Goal: Task Accomplishment & Management: Use online tool/utility

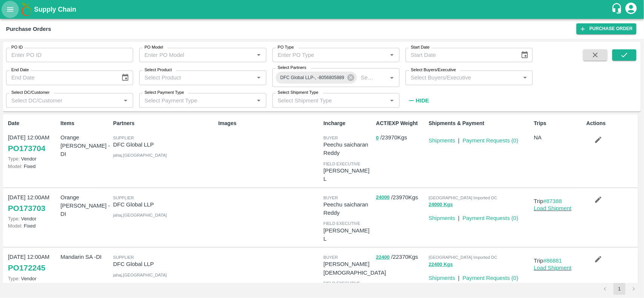
click at [11, 6] on icon "open drawer" at bounding box center [10, 9] width 8 height 8
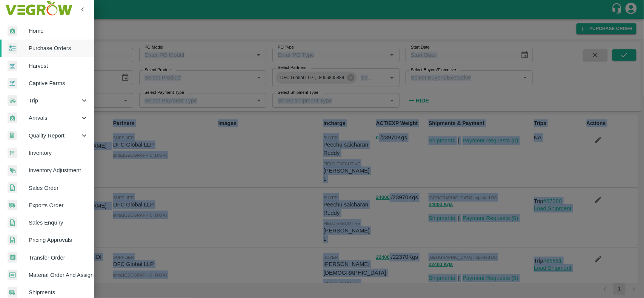
click at [11, 6] on div "Home Purchase Orders Harvest Captive Farms Trip Arrivals Quality Report Invento…" at bounding box center [322, 149] width 644 height 298
click at [50, 155] on span "Inventory" at bounding box center [59, 153] width 60 height 8
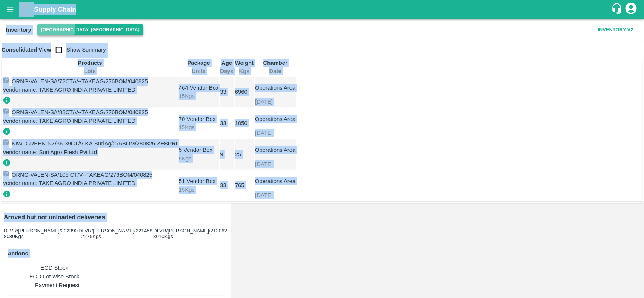
click at [49, 27] on button "[GEOGRAPHIC_DATA] [GEOGRAPHIC_DATA]" at bounding box center [90, 30] width 106 height 11
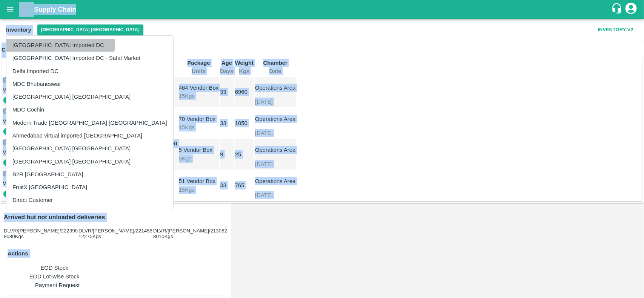
click at [40, 42] on li "[GEOGRAPHIC_DATA] Imported DC" at bounding box center [89, 45] width 167 height 13
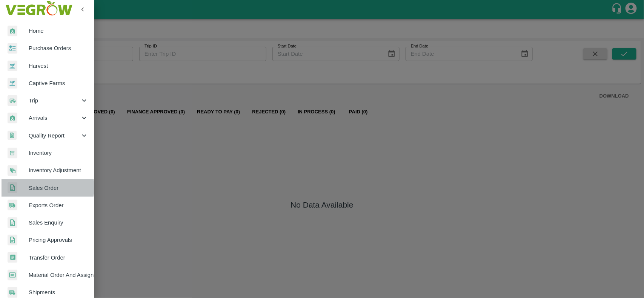
click at [41, 187] on span "Sales Order" at bounding box center [59, 188] width 60 height 8
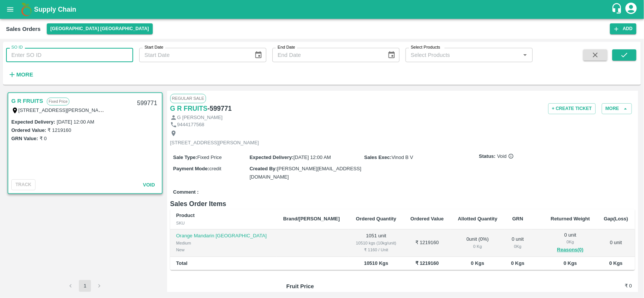
click at [33, 54] on input "SO ID" at bounding box center [69, 55] width 127 height 14
paste input "603445"
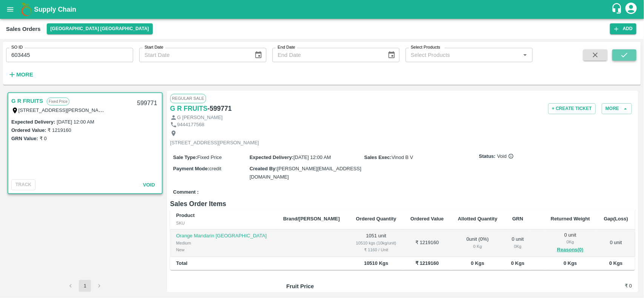
click at [619, 57] on button "submit" at bounding box center [624, 54] width 24 height 11
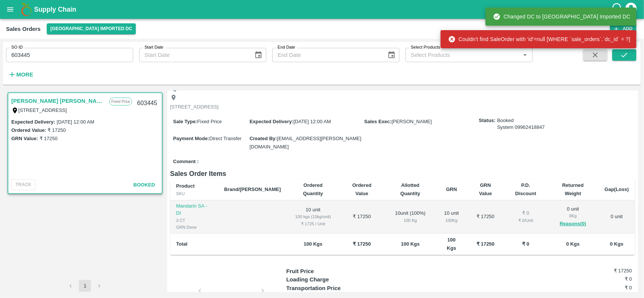
scroll to position [51, 0]
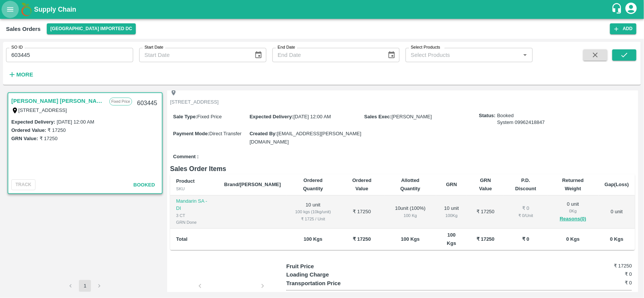
click at [10, 16] on button "open drawer" at bounding box center [10, 9] width 17 height 17
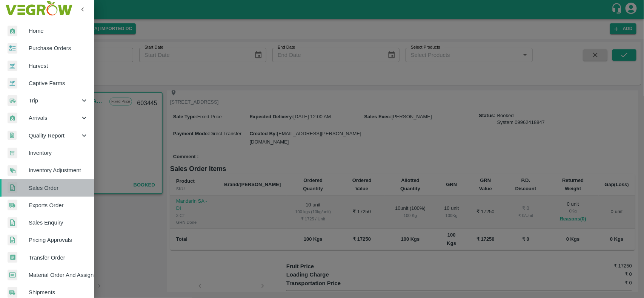
click at [46, 192] on span "Sales Order" at bounding box center [59, 188] width 60 height 8
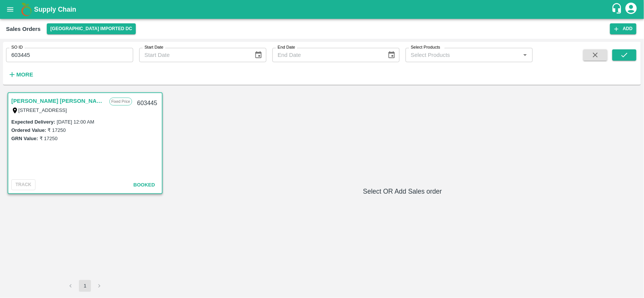
click at [83, 35] on div "Sales Orders Mumbai Imported DC Add" at bounding box center [322, 29] width 644 height 20
click at [81, 32] on button "[GEOGRAPHIC_DATA] Imported DC" at bounding box center [91, 28] width 89 height 11
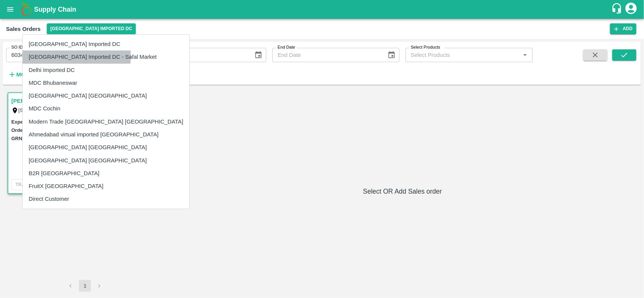
click at [76, 57] on li "[GEOGRAPHIC_DATA] Imported DC - Safal Market" at bounding box center [106, 57] width 167 height 13
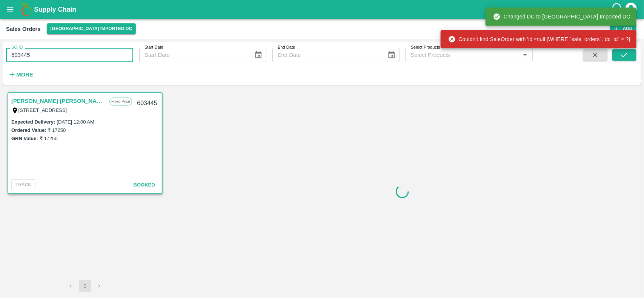
click at [56, 57] on input "603445" at bounding box center [69, 55] width 127 height 14
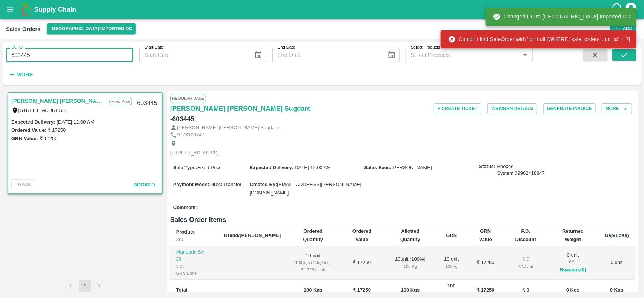
click at [56, 57] on input "603445" at bounding box center [69, 55] width 127 height 14
type input "603445"
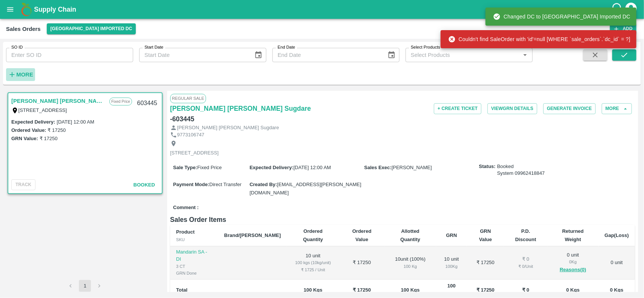
click at [24, 75] on strong "More" at bounding box center [24, 75] width 17 height 6
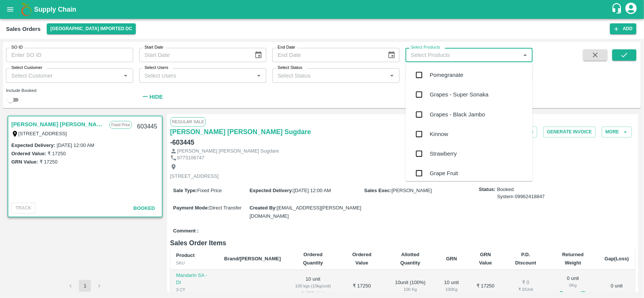
click at [437, 58] on input "Select Products" at bounding box center [463, 55] width 110 height 10
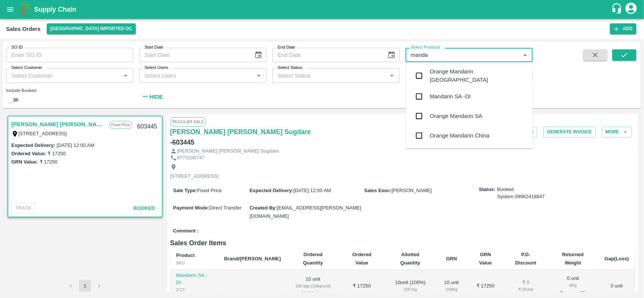
type input "mandar"
click at [422, 92] on input "checkbox" at bounding box center [418, 96] width 15 height 15
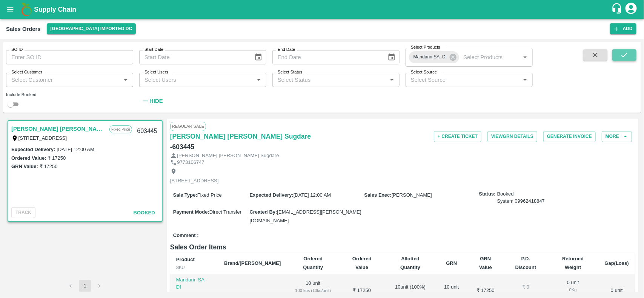
click at [623, 57] on icon "submit" at bounding box center [624, 55] width 6 height 5
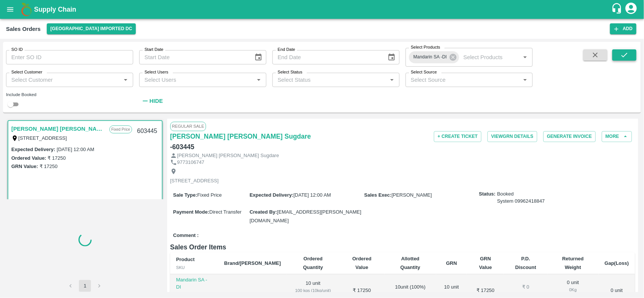
scroll to position [1, 0]
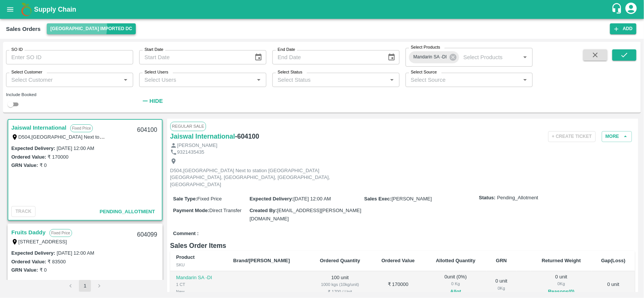
click at [69, 27] on button "[GEOGRAPHIC_DATA] Imported DC" at bounding box center [91, 28] width 89 height 11
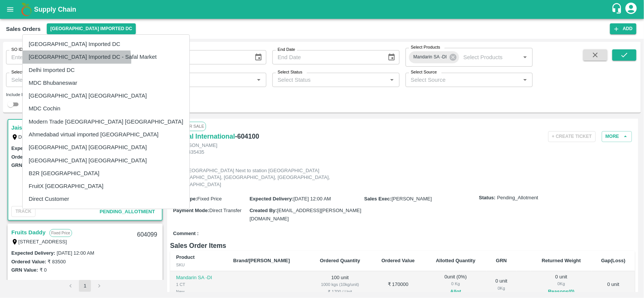
click at [71, 61] on li "[GEOGRAPHIC_DATA] Imported DC - Safal Market" at bounding box center [106, 57] width 167 height 13
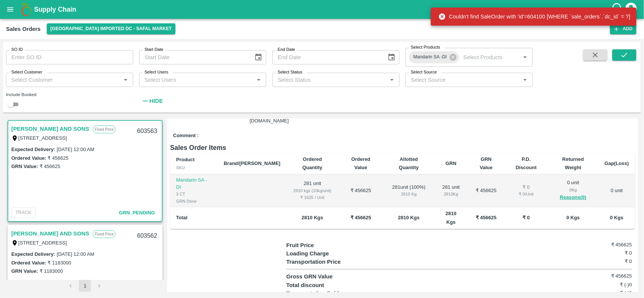
scroll to position [87, 0]
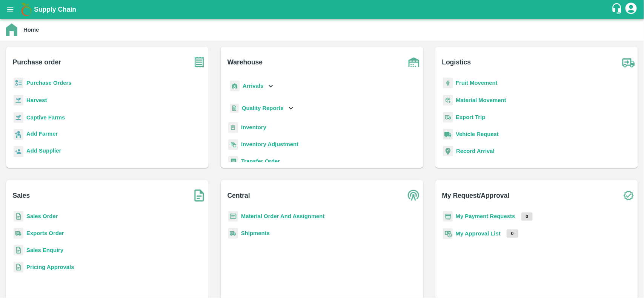
click at [42, 82] on b "Purchase Orders" at bounding box center [48, 83] width 45 height 6
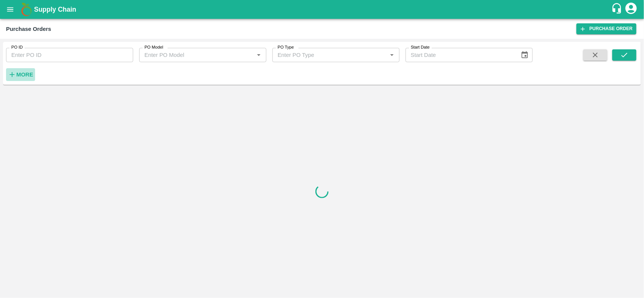
click at [25, 71] on h6 "More" at bounding box center [24, 75] width 17 height 10
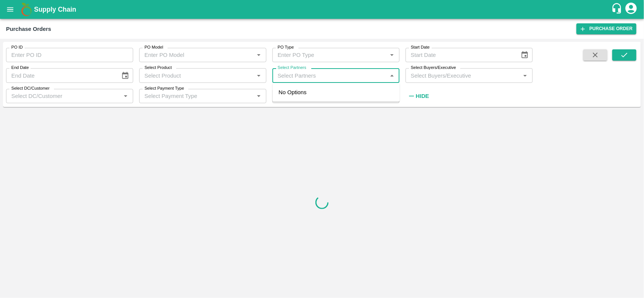
click at [287, 77] on input "Select Partners" at bounding box center [330, 76] width 110 height 10
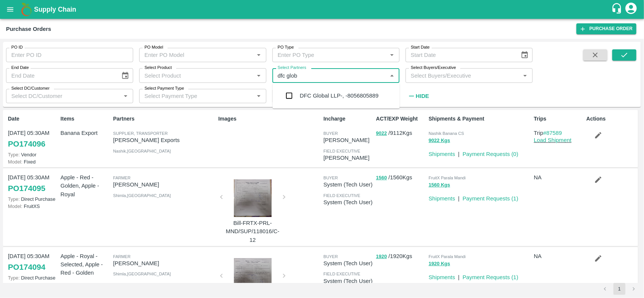
type input "dfc globa"
click at [290, 92] on input "checkbox" at bounding box center [289, 95] width 15 height 15
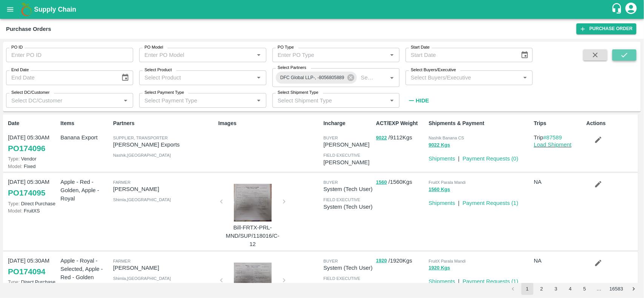
click at [620, 58] on icon "submit" at bounding box center [624, 55] width 8 height 8
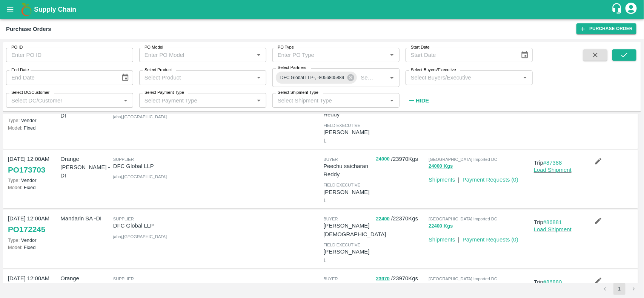
scroll to position [55, 0]
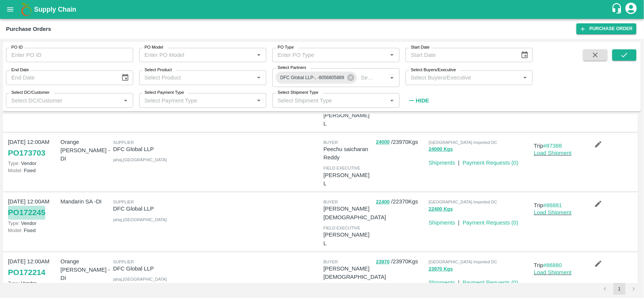
click at [44, 206] on link "PO 172245" at bounding box center [26, 213] width 37 height 14
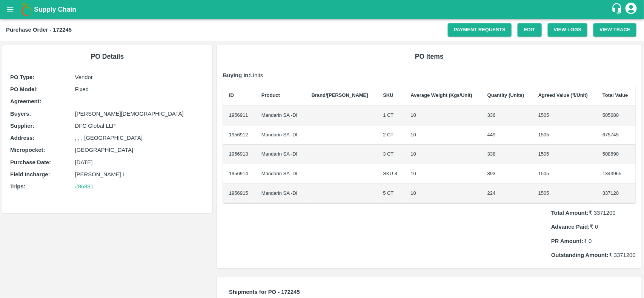
click at [9, 9] on icon "open drawer" at bounding box center [10, 9] width 6 height 4
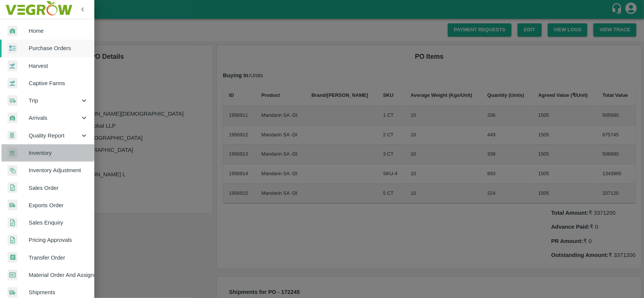
click at [41, 145] on link "Inventory" at bounding box center [47, 152] width 94 height 17
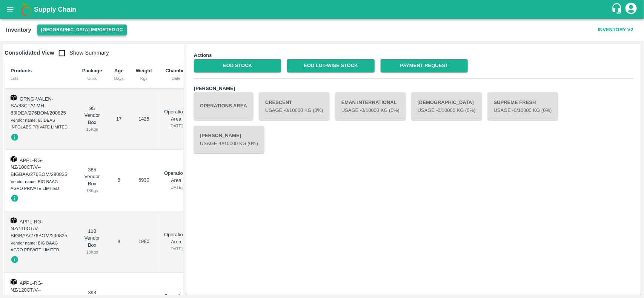
click at [60, 35] on button "[GEOGRAPHIC_DATA] Imported DC" at bounding box center [81, 30] width 89 height 11
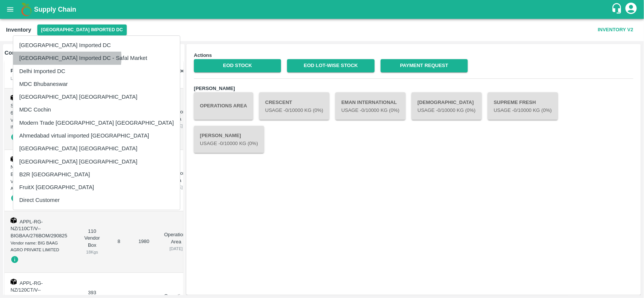
click at [62, 58] on li "[GEOGRAPHIC_DATA] Imported DC - Safal Market" at bounding box center [96, 58] width 167 height 13
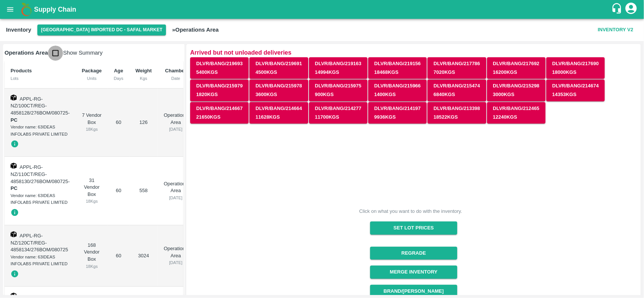
click at [55, 51] on input "checkbox" at bounding box center [55, 53] width 15 height 15
checkbox input "true"
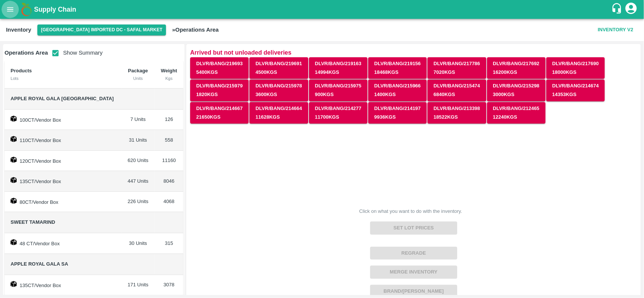
click at [11, 10] on icon "open drawer" at bounding box center [10, 9] width 8 height 8
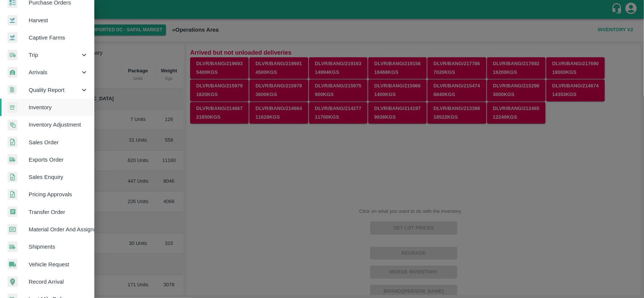
scroll to position [46, 0]
click at [45, 225] on span "Material Order And Assignment" at bounding box center [59, 229] width 60 height 8
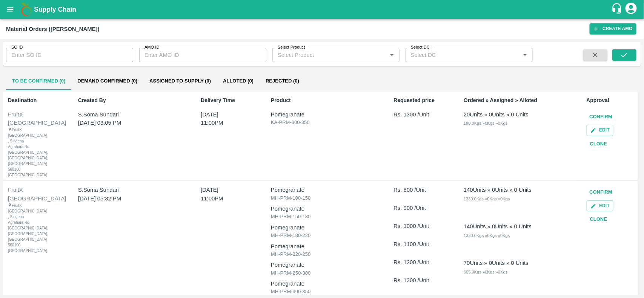
click at [325, 56] on input "Select Product" at bounding box center [330, 55] width 110 height 10
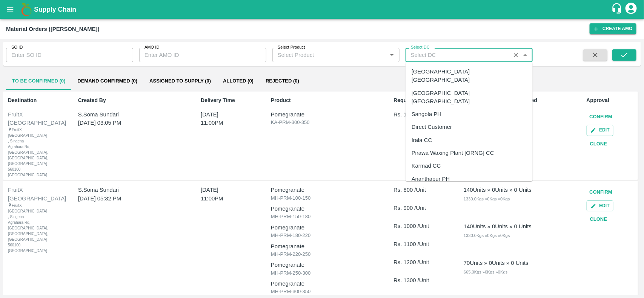
click at [442, 52] on input "Select DC" at bounding box center [458, 55] width 100 height 10
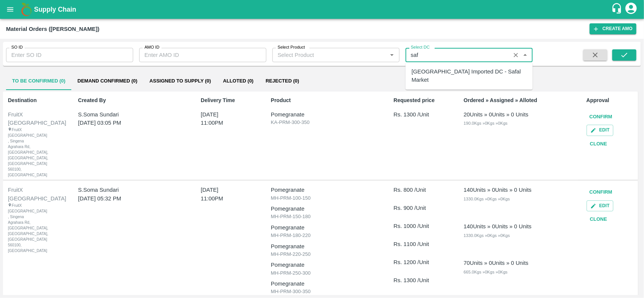
click at [444, 66] on div "[GEOGRAPHIC_DATA] Imported DC - Safal Market" at bounding box center [468, 75] width 127 height 21
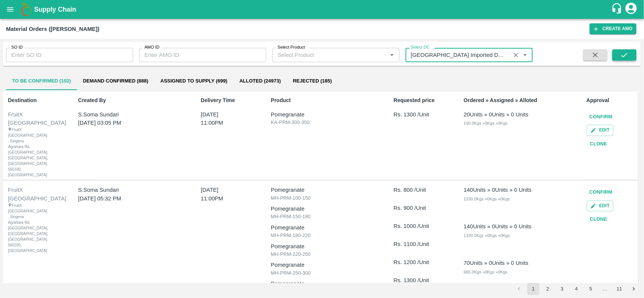
type input "[GEOGRAPHIC_DATA] Imported DC - Safal Market"
click at [618, 57] on button "submit" at bounding box center [624, 54] width 24 height 11
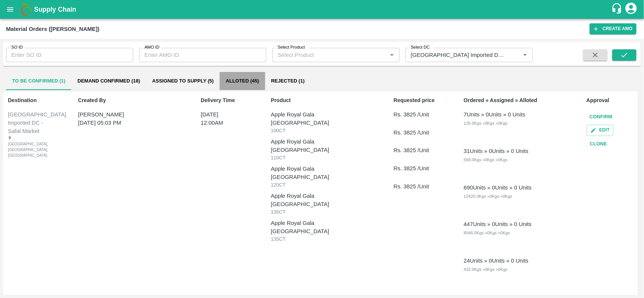
click at [246, 81] on button "Alloted (45)" at bounding box center [241, 81] width 45 height 18
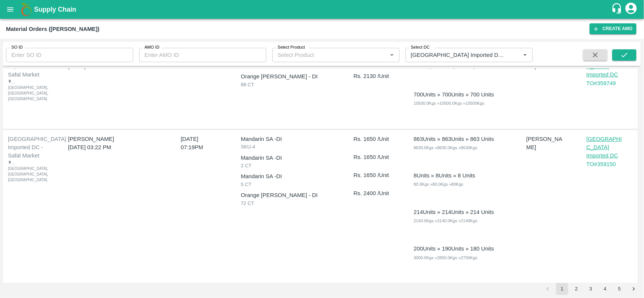
scroll to position [59, 0]
